Goal: Complete application form: Complete application form

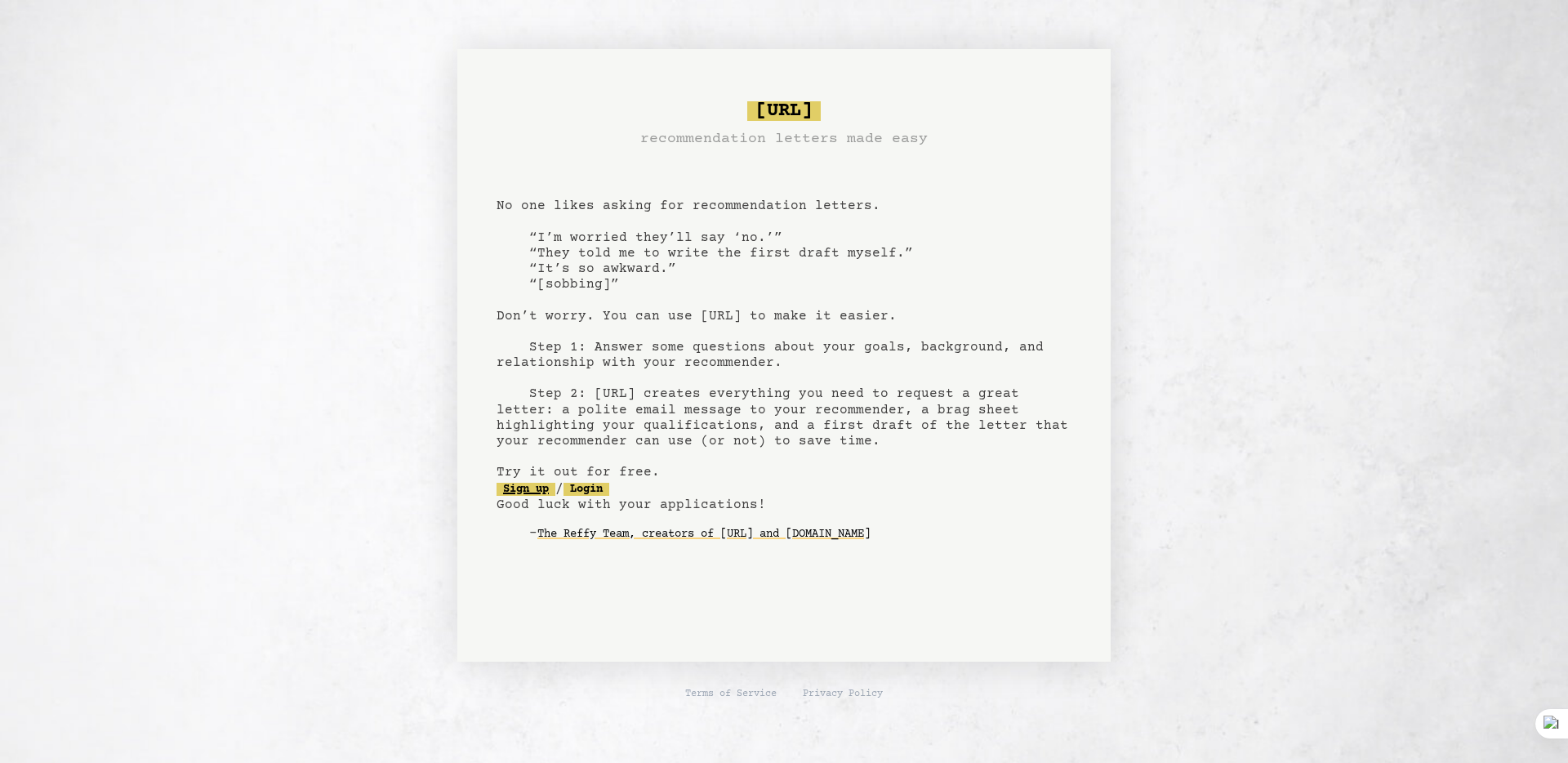
click at [513, 494] on link "Sign up" at bounding box center [525, 489] width 58 height 13
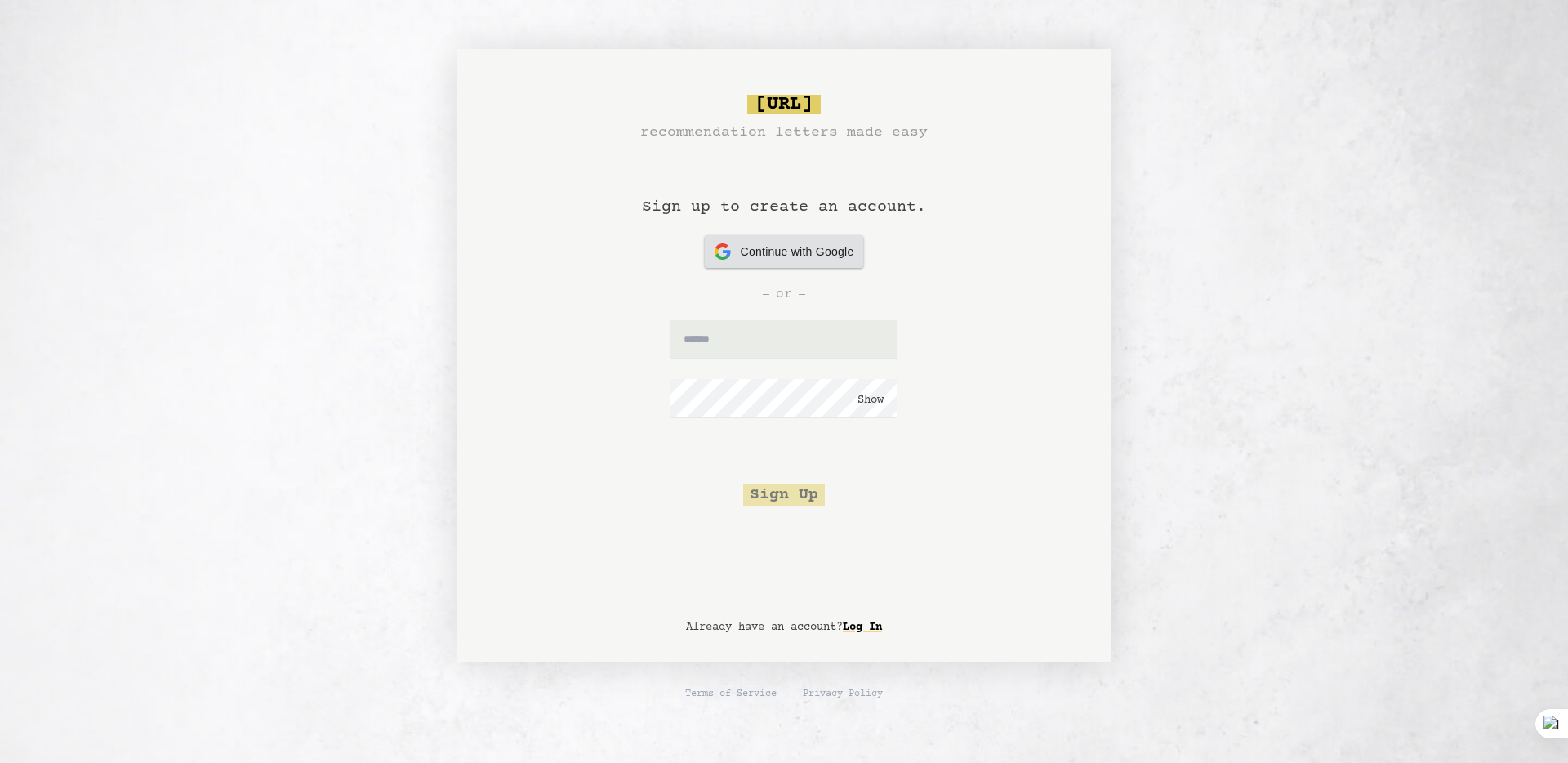
click at [758, 245] on span "Continue with Google" at bounding box center [797, 252] width 113 height 17
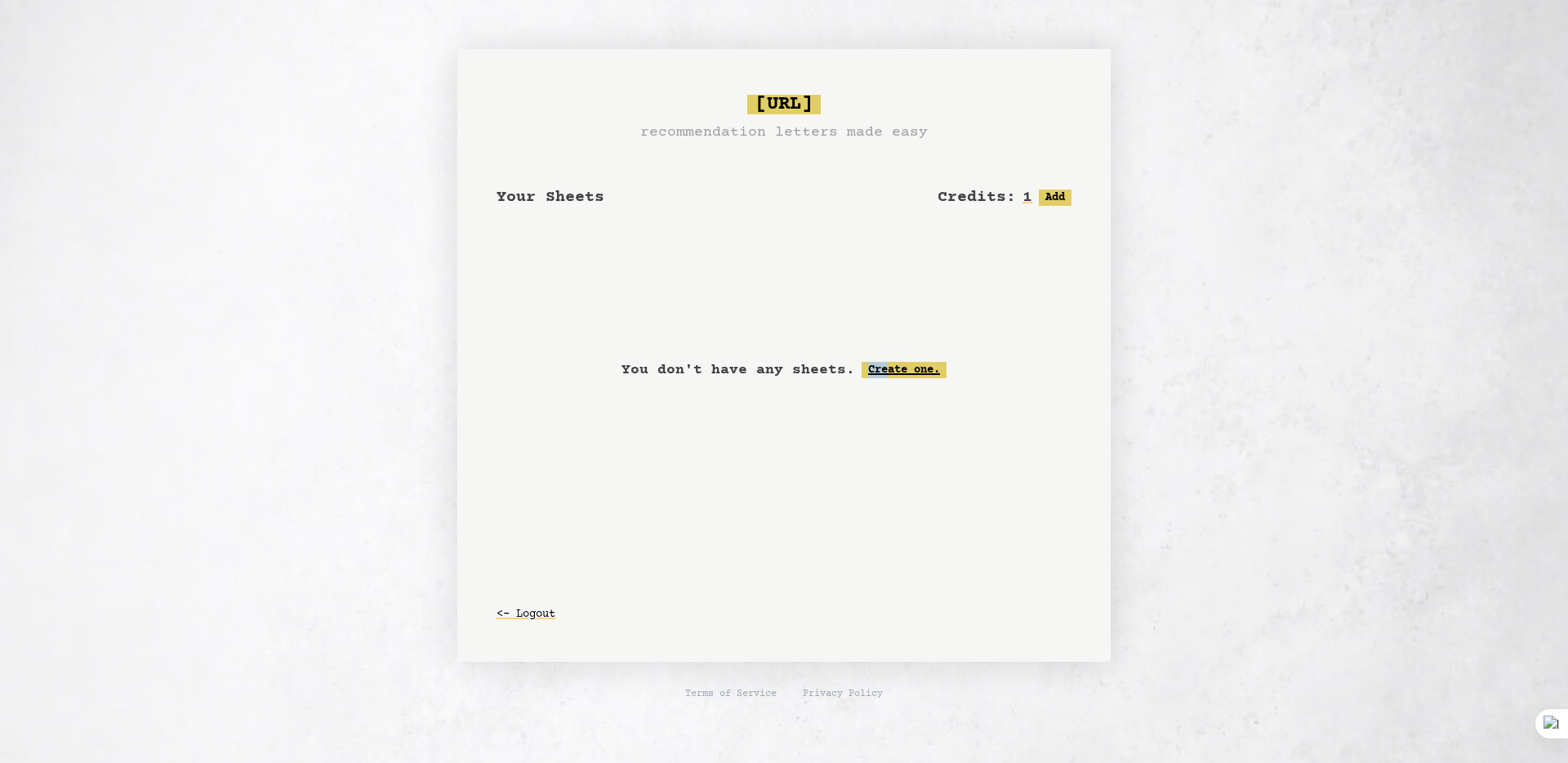
drag, startPoint x: 0, startPoint y: 0, endPoint x: 887, endPoint y: 368, distance: 960.3
click at [887, 368] on div "bragsheet.ai recommendation letters made easy Your Sheets Credits: 1 Free: 1, P…" at bounding box center [784, 356] width 1176 height 613
click at [907, 364] on link "Create one." at bounding box center [903, 370] width 84 height 17
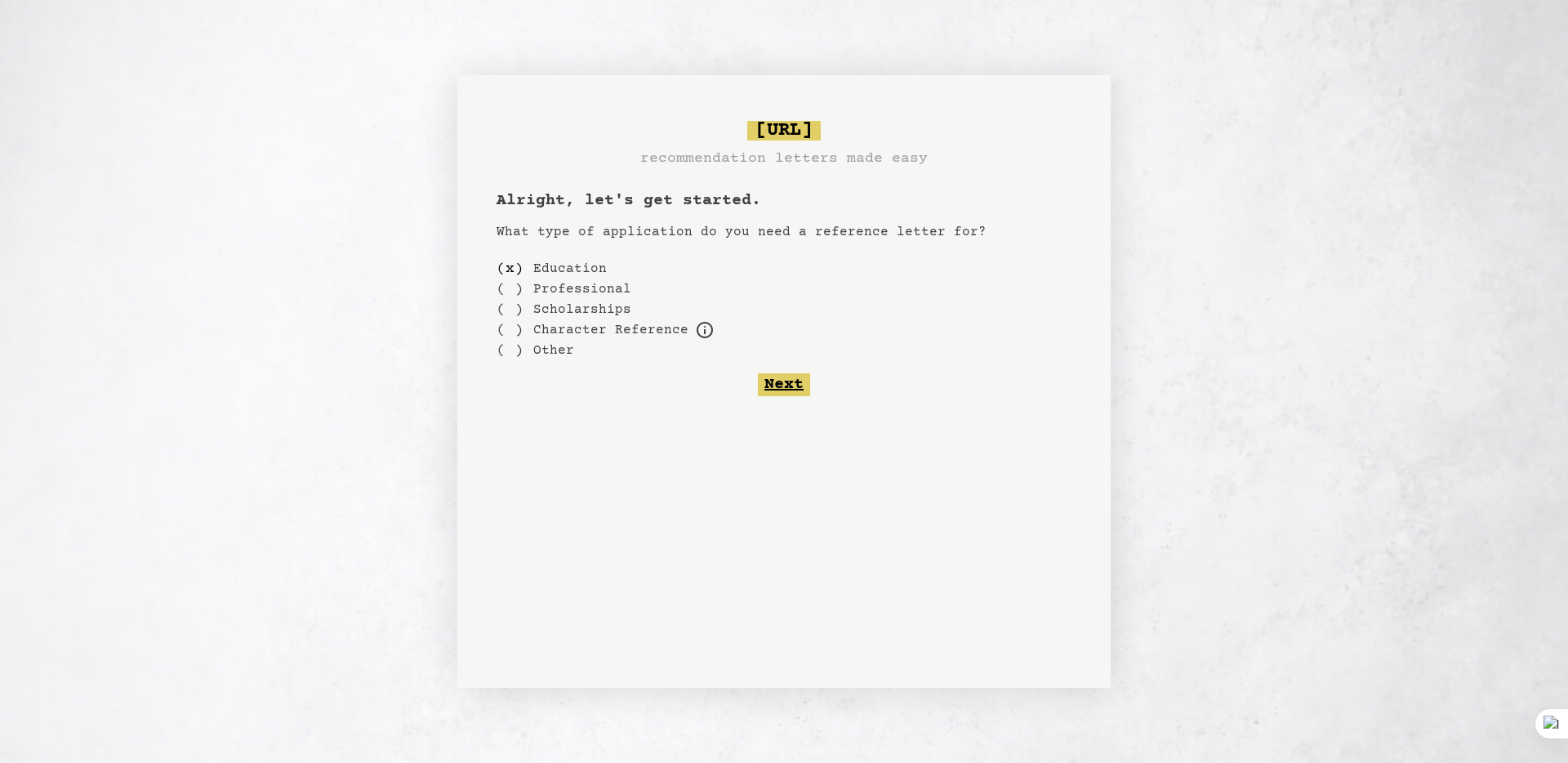
click at [779, 387] on button "Next" at bounding box center [784, 384] width 52 height 23
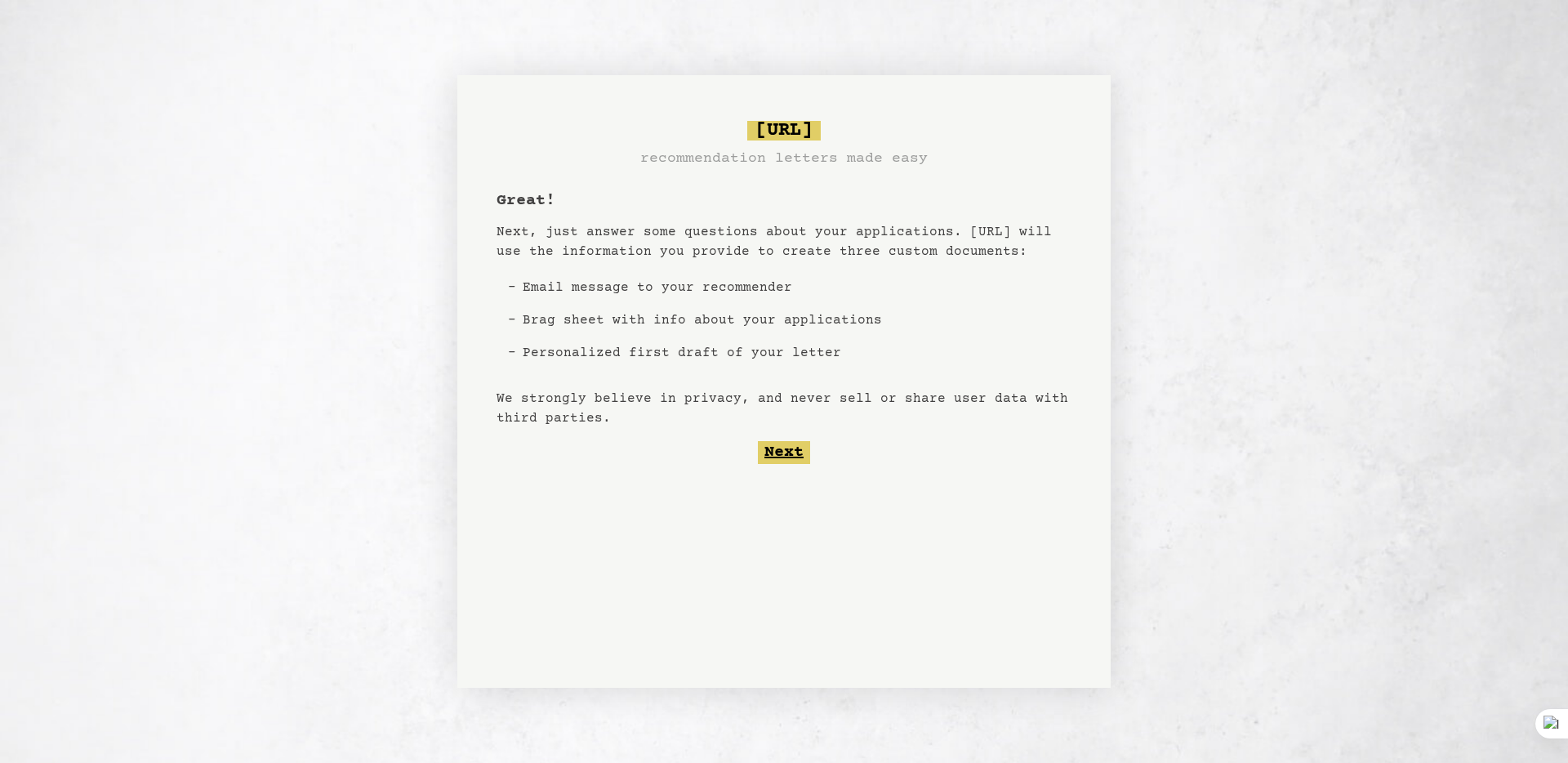
click at [770, 448] on button "Next" at bounding box center [784, 452] width 52 height 23
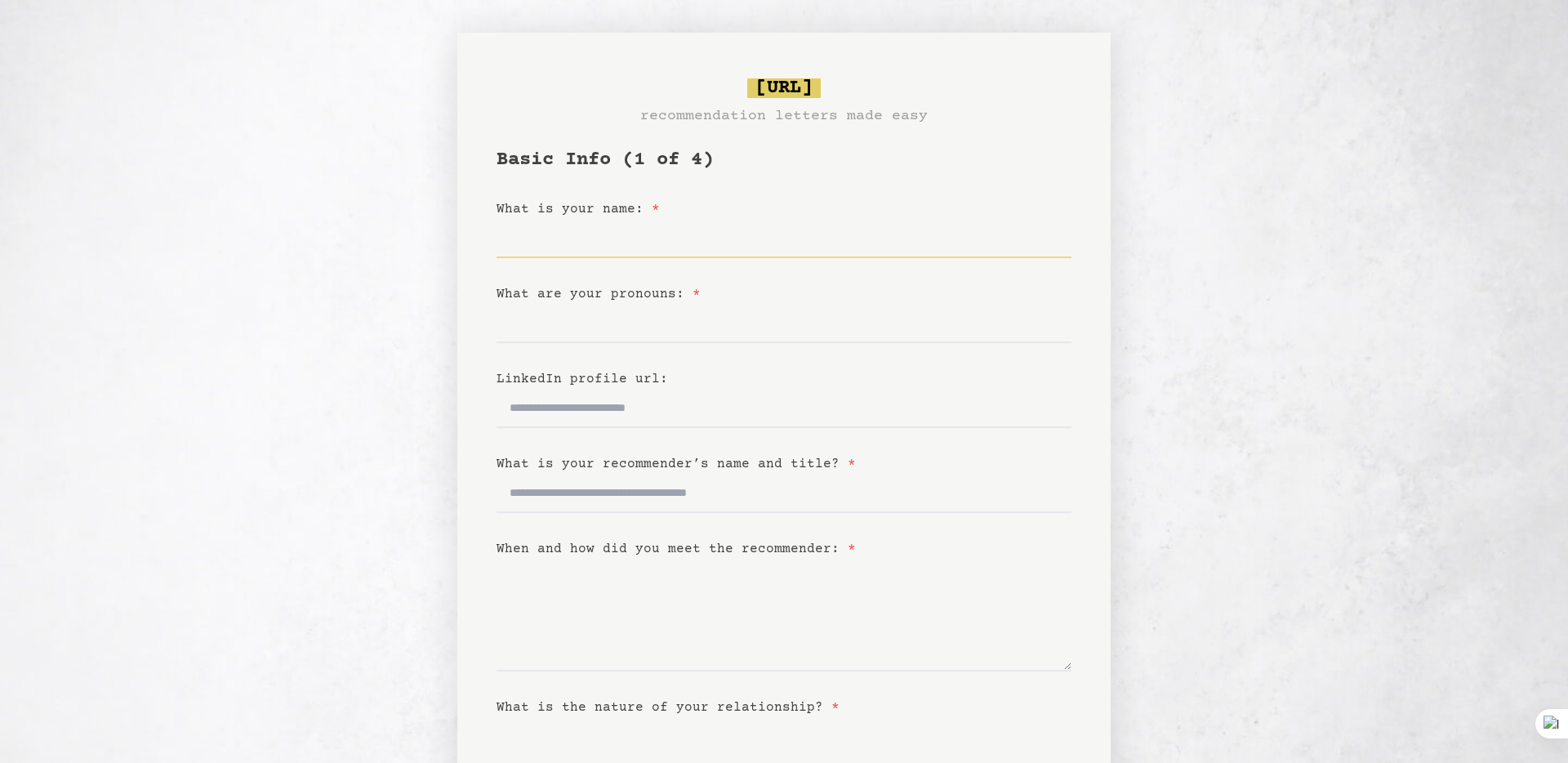
click at [524, 250] on input "What is your name: *" at bounding box center [784, 239] width 575 height 39
type input "**********"
click at [525, 336] on input "What are your pronouns: *" at bounding box center [784, 323] width 575 height 39
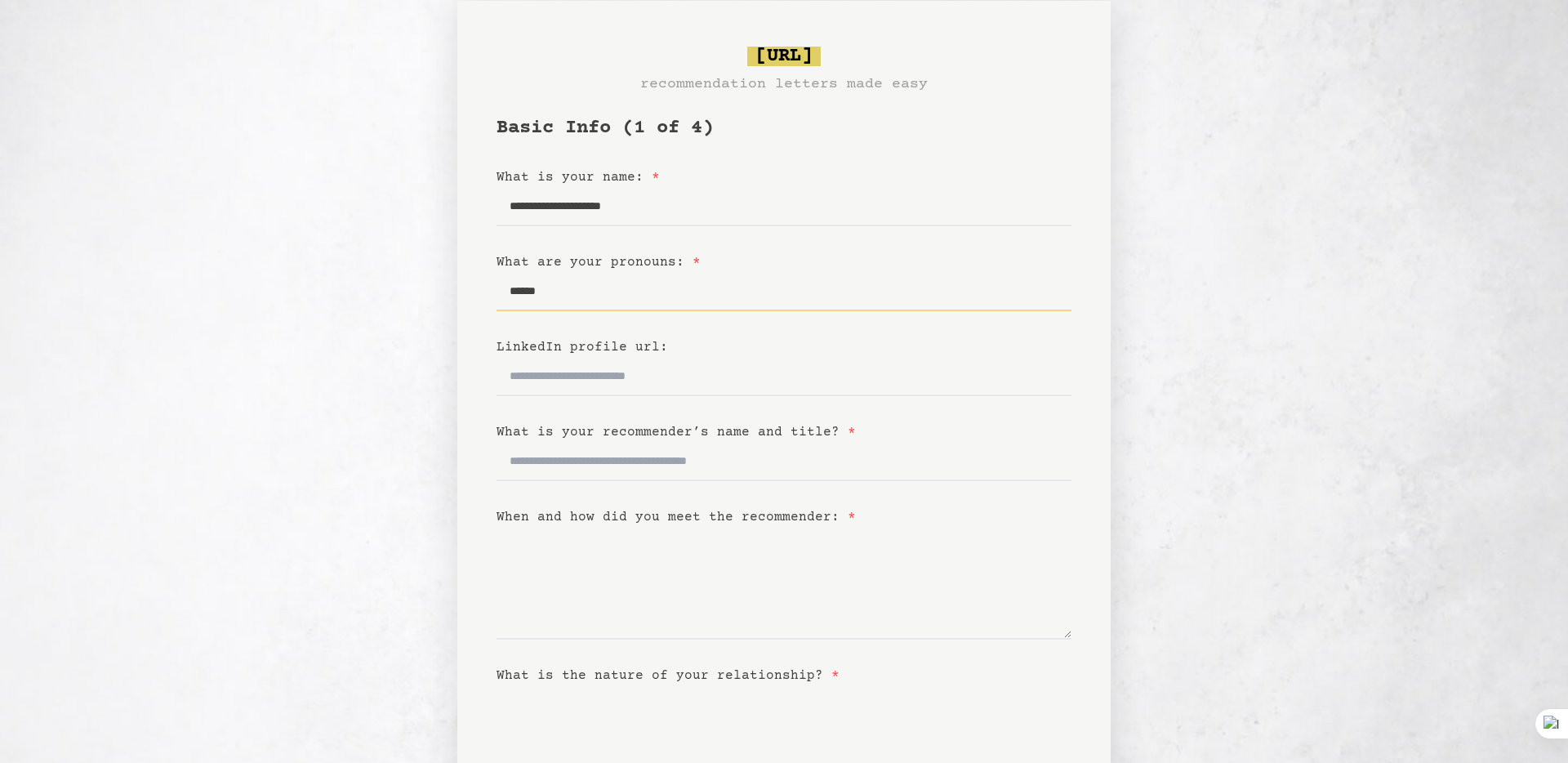
scroll to position [32, 0]
type input "******"
click at [519, 384] on input "LinkedIn profile url:" at bounding box center [784, 376] width 575 height 39
click at [532, 467] on input "What is your recommender’s name and title? *" at bounding box center [784, 460] width 575 height 39
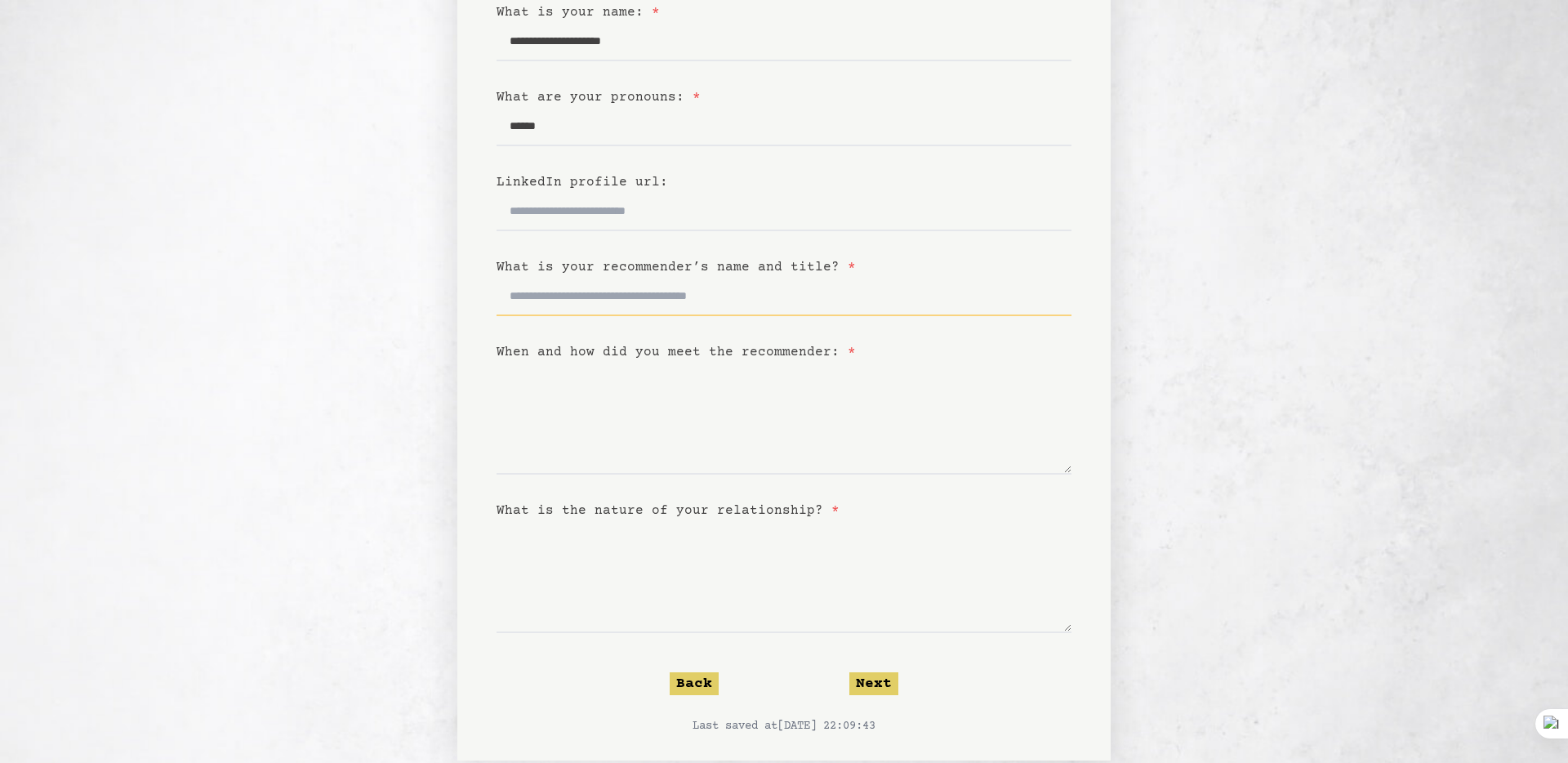
scroll to position [198, 0]
click at [566, 461] on textarea "When and how did you meet the recommender: *" at bounding box center [784, 417] width 575 height 112
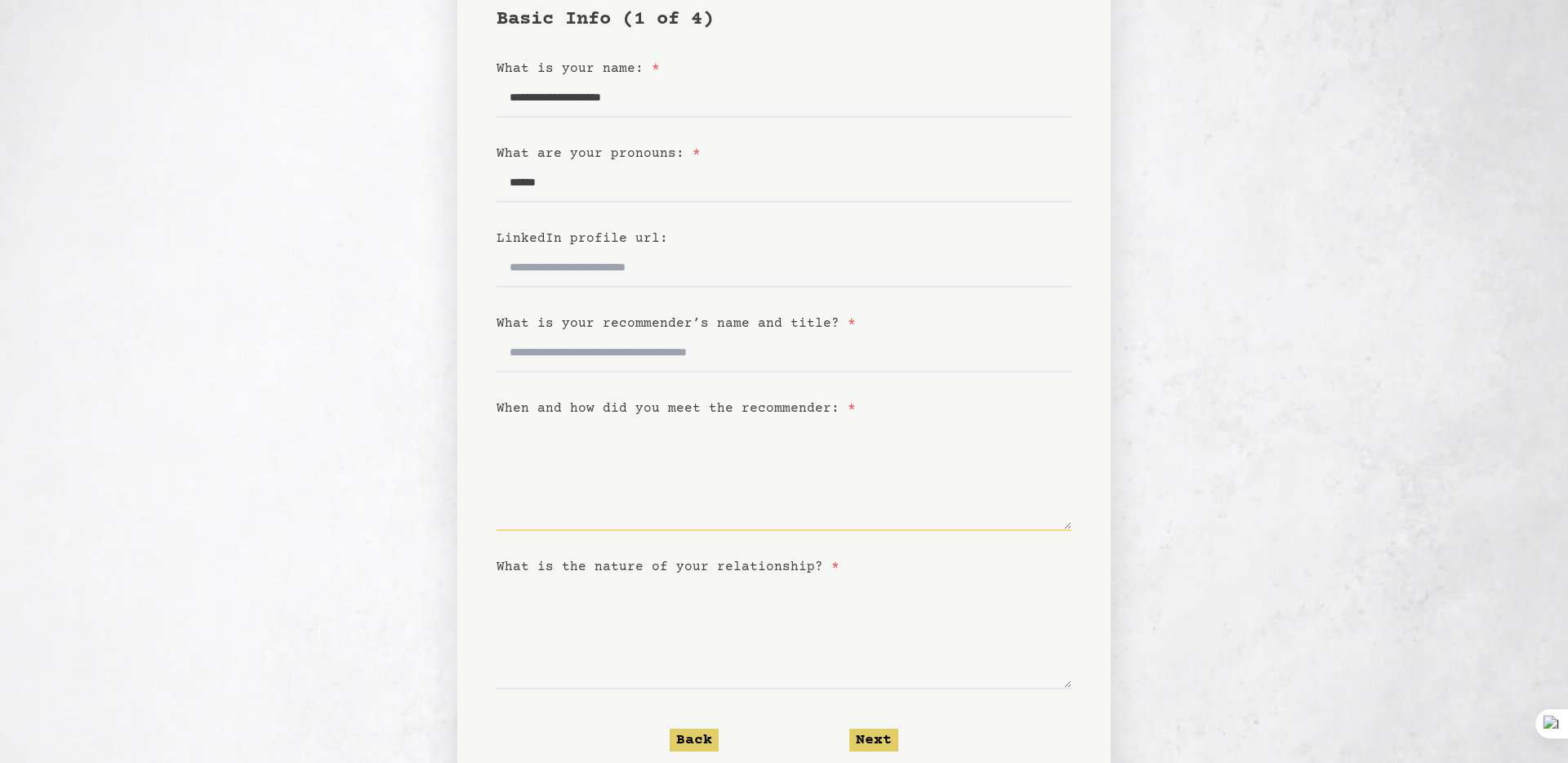
scroll to position [123, 0]
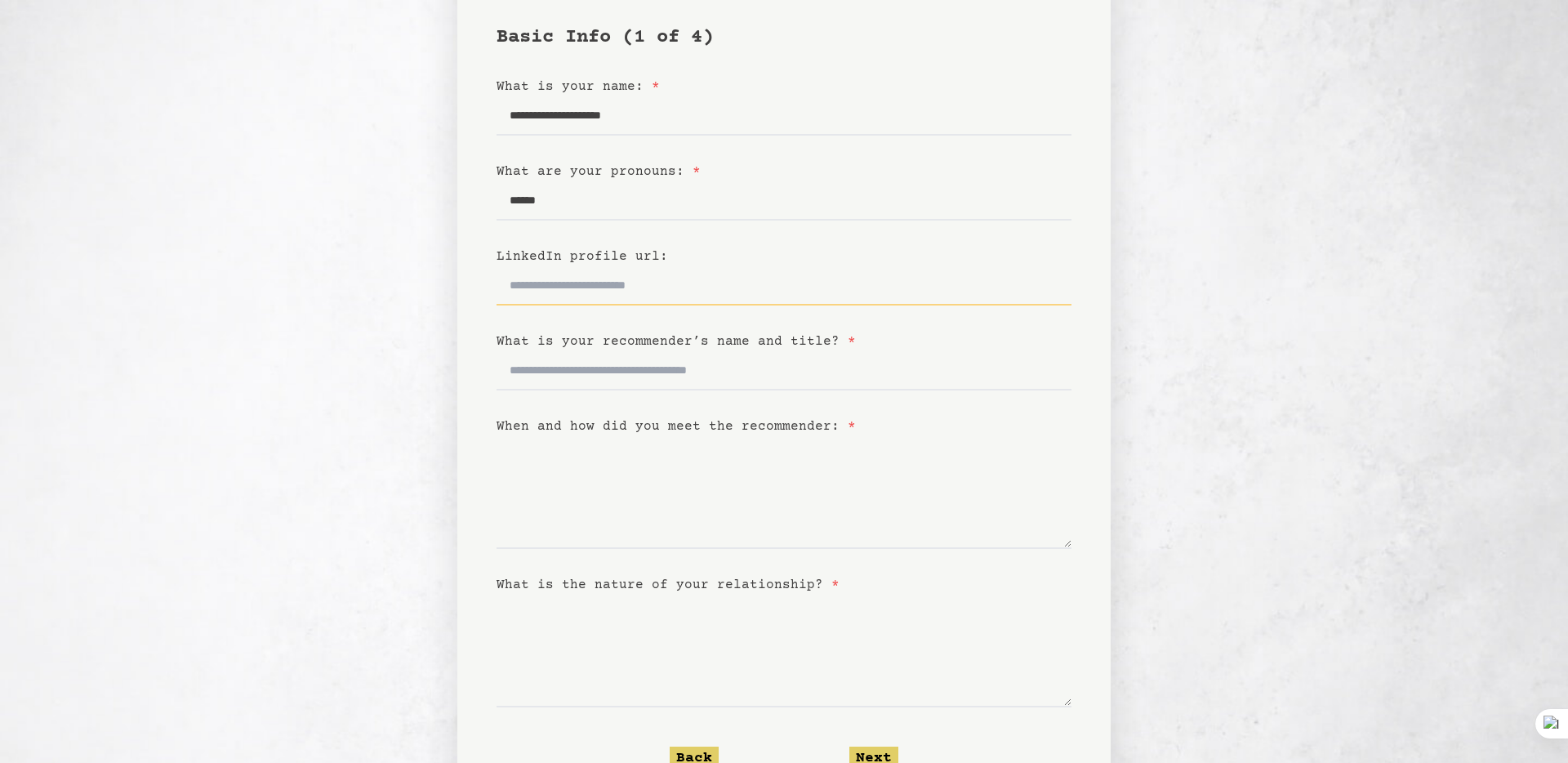
click at [525, 288] on input "LinkedIn profile url:" at bounding box center [784, 286] width 575 height 39
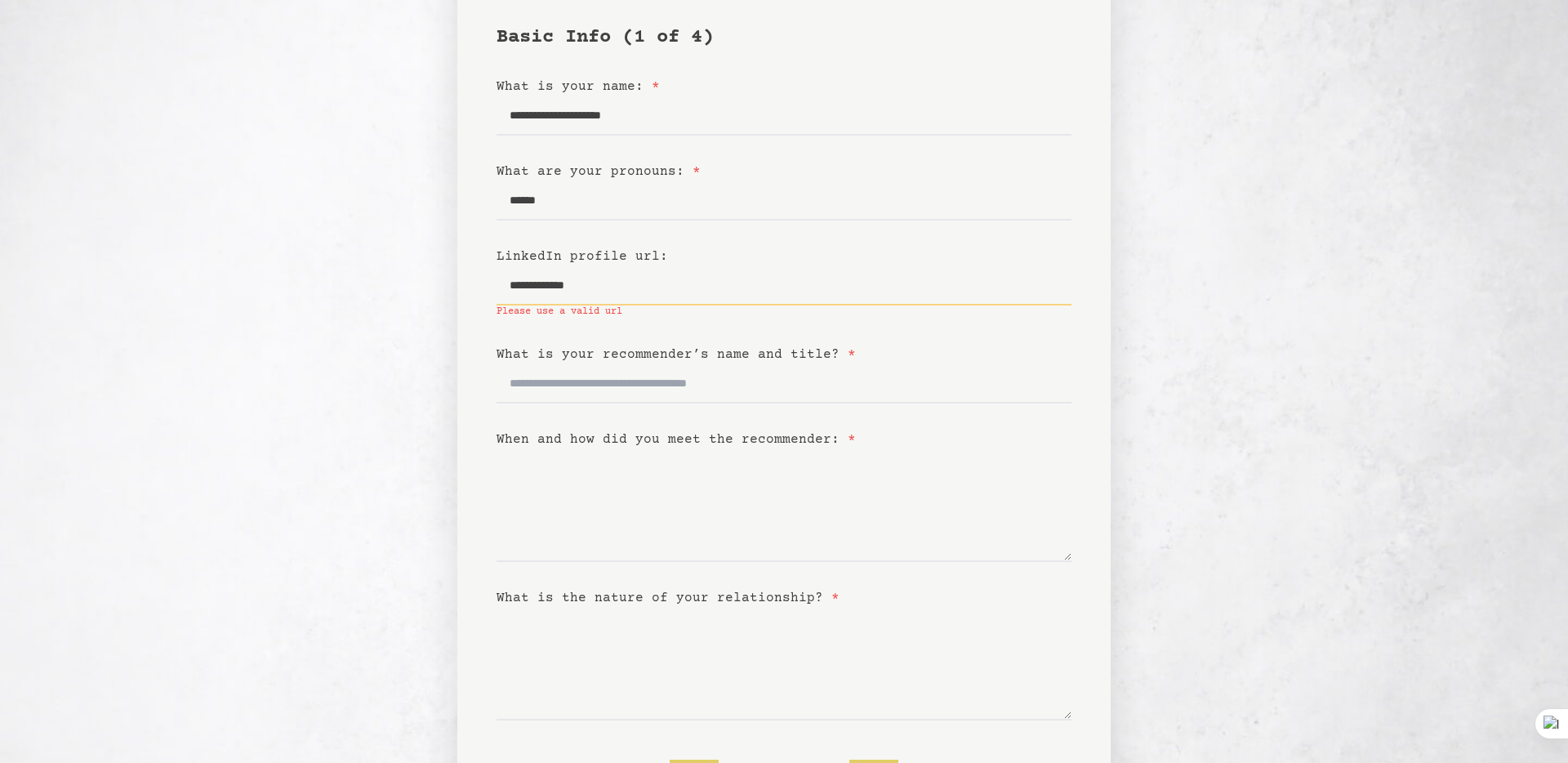
type input "**********"
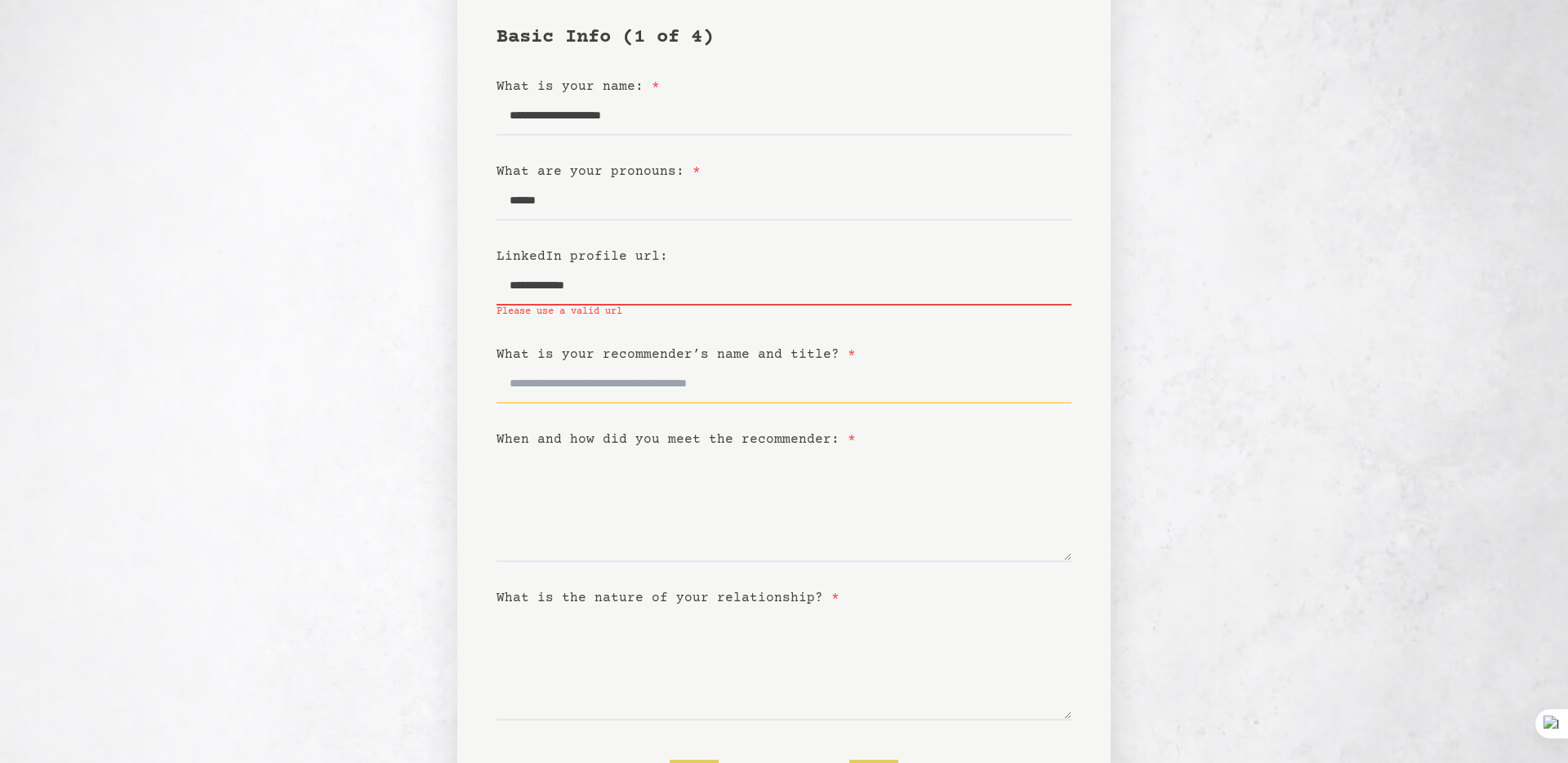
click at [541, 387] on input "What is your recommender’s name and title? *" at bounding box center [784, 383] width 575 height 39
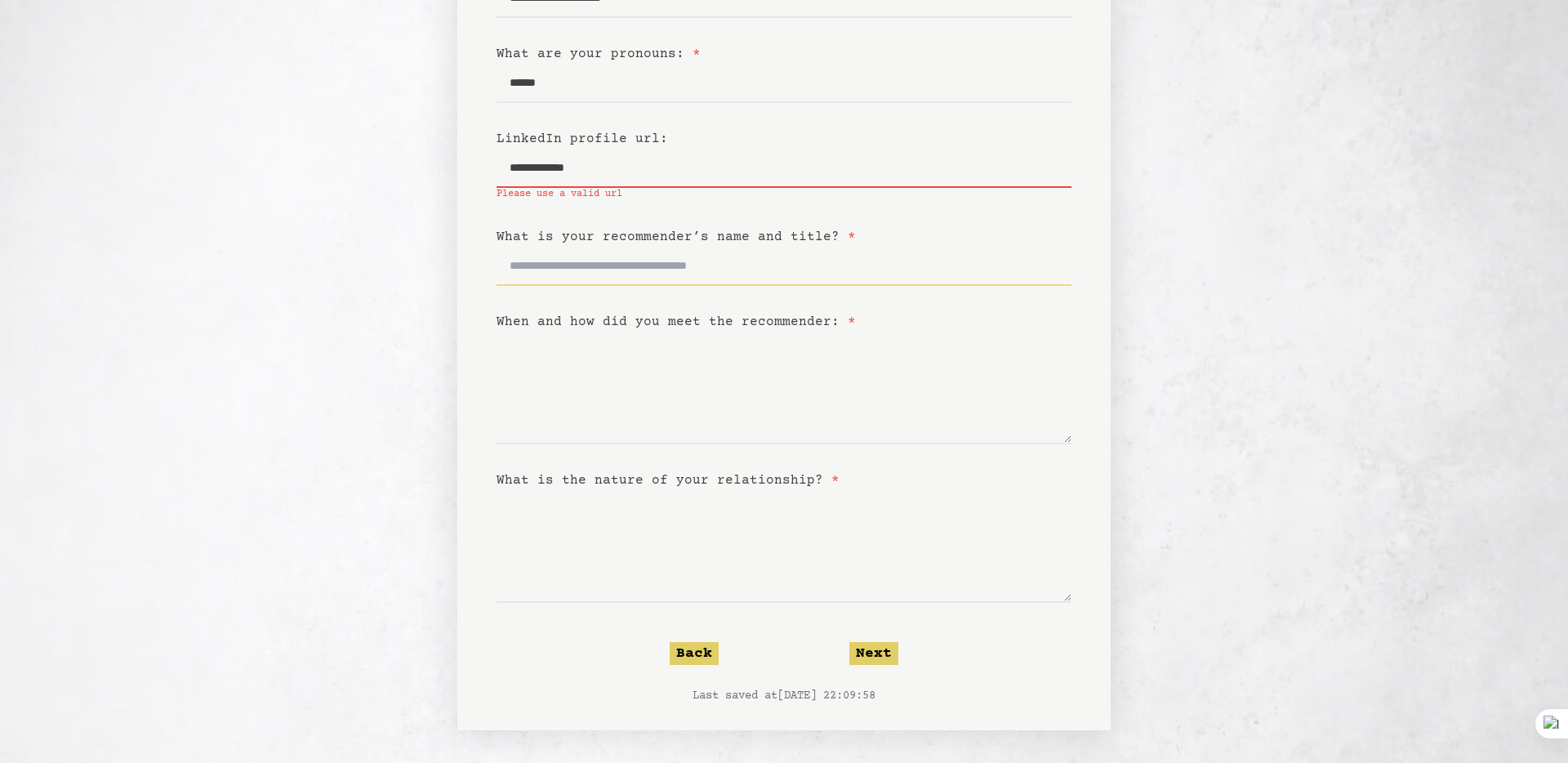
scroll to position [236, 0]
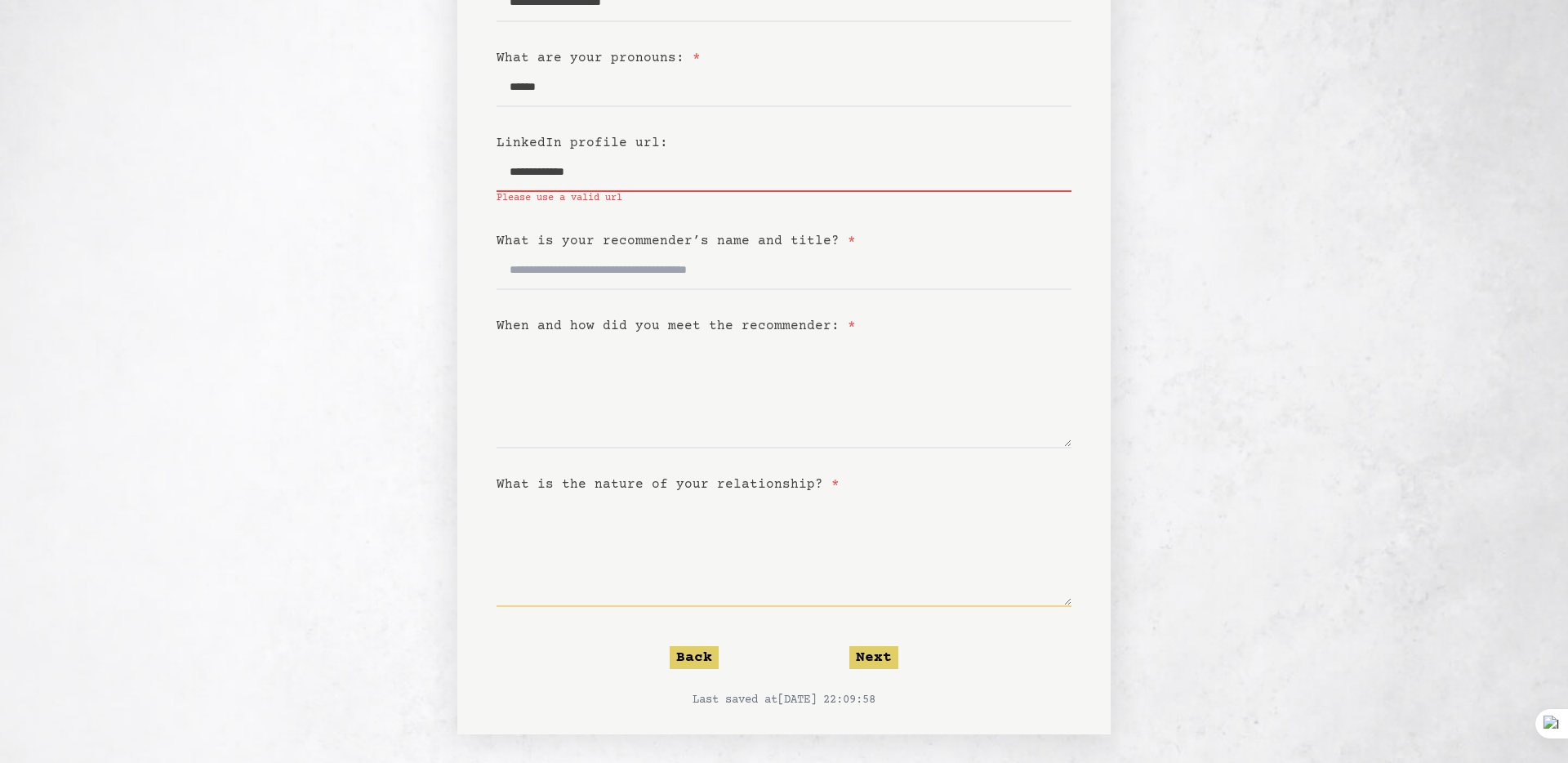
click at [571, 598] on textarea "What is the nature of your relationship? *" at bounding box center [784, 550] width 575 height 112
